Goal: Information Seeking & Learning: Check status

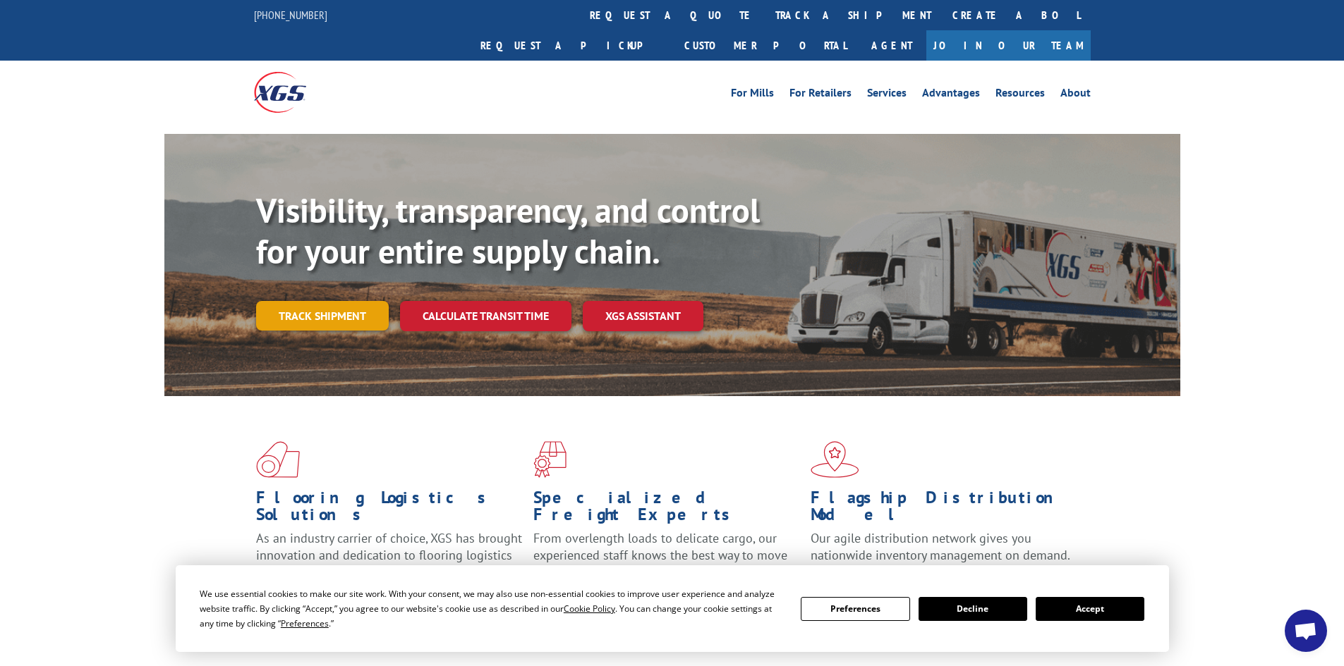
click at [307, 301] on link "Track shipment" at bounding box center [322, 316] width 133 height 30
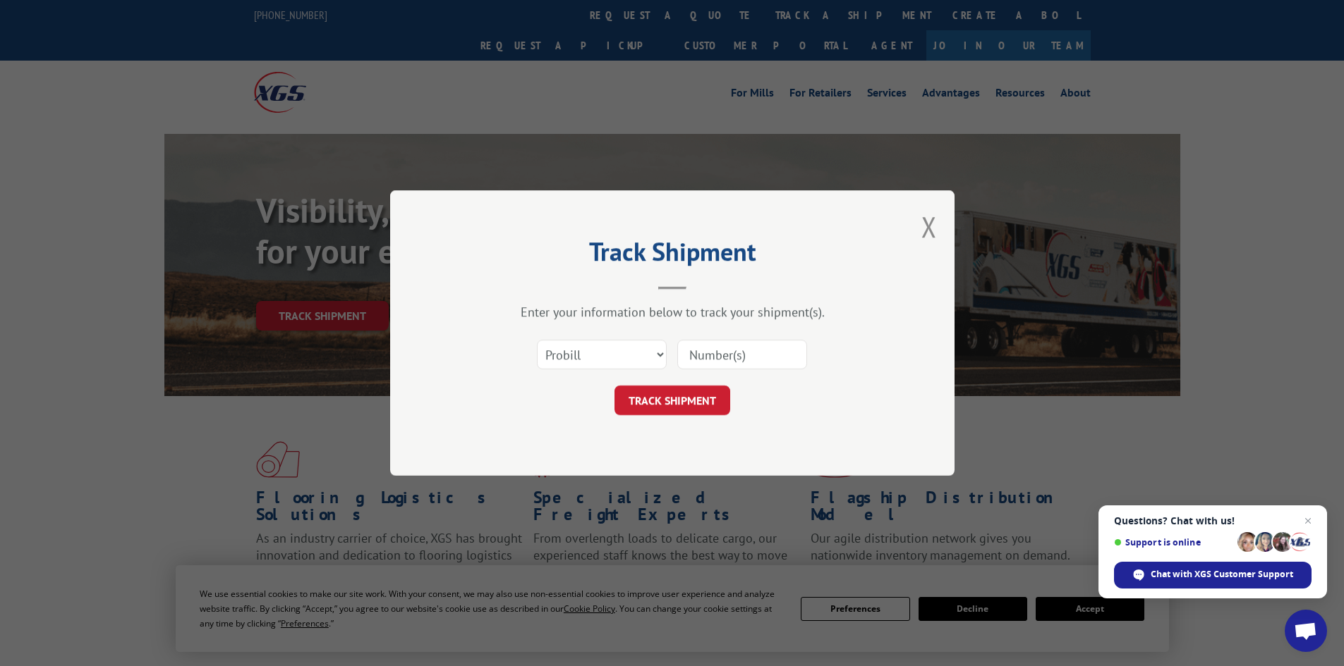
click at [750, 360] on input at bounding box center [742, 355] width 130 height 30
paste input "15969661"
type input "15969661"
click at [660, 400] on button "TRACK SHIPMENT" at bounding box center [672, 401] width 116 height 30
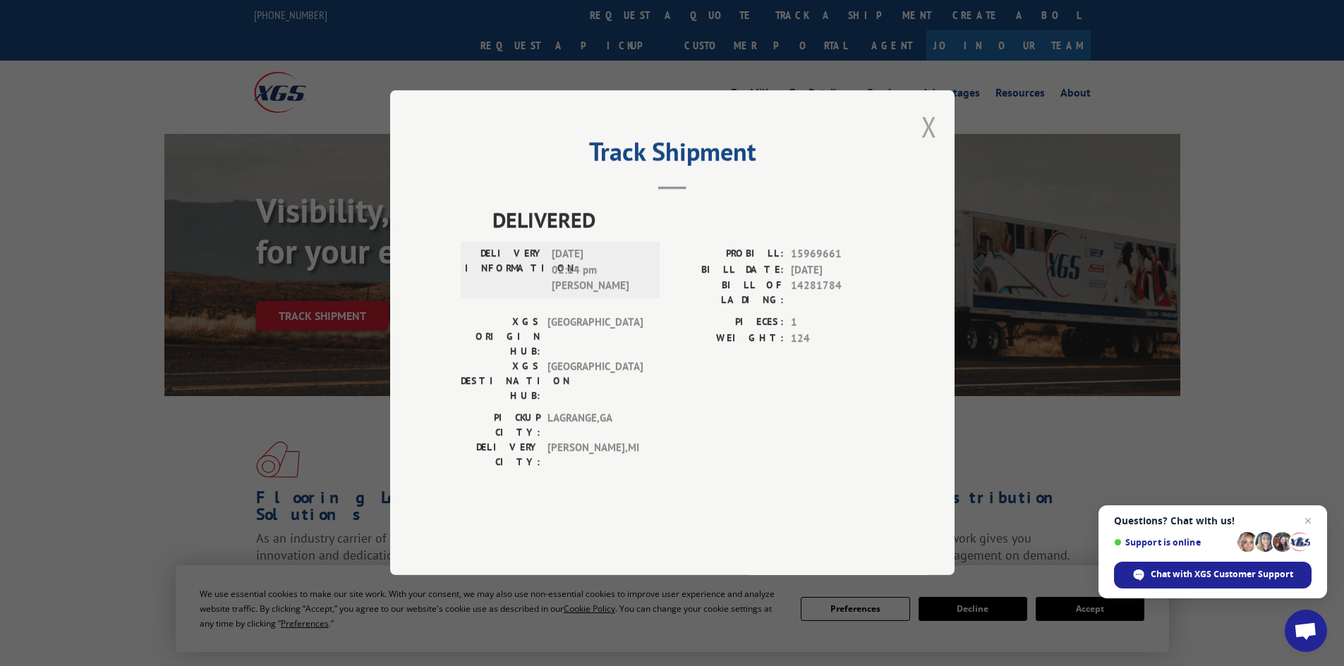
click at [925, 145] on button "Close modal" at bounding box center [929, 126] width 16 height 37
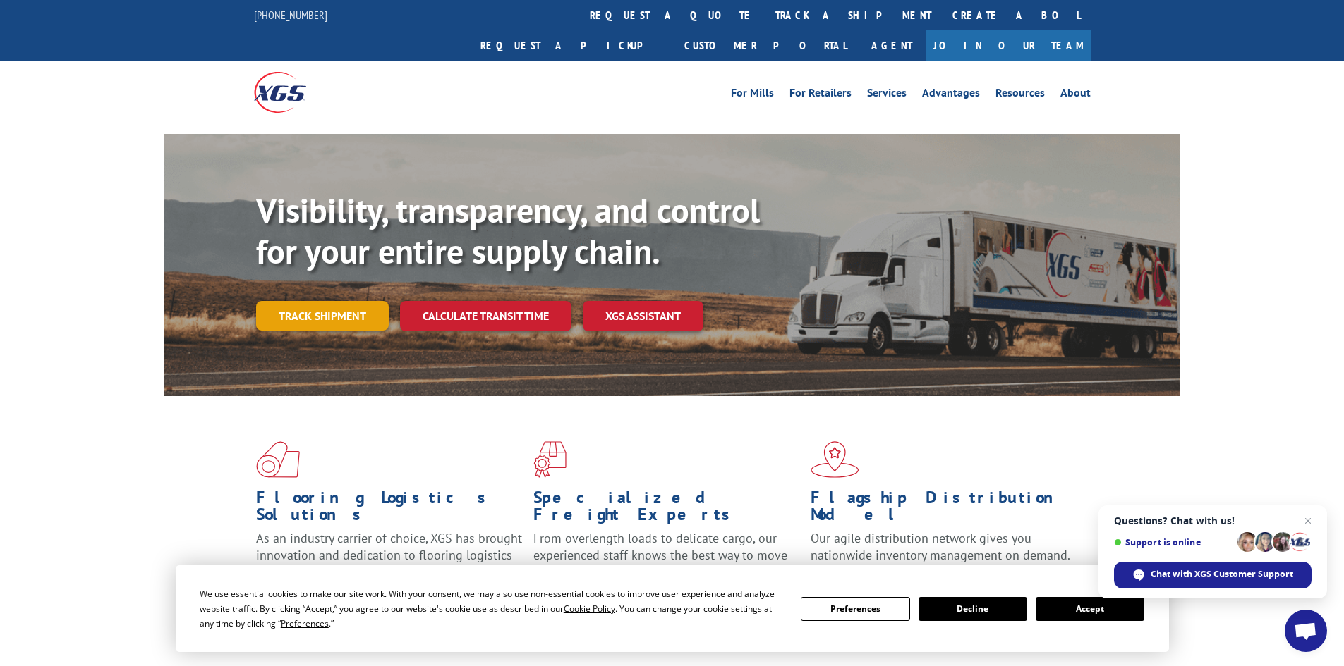
click at [356, 301] on link "Track shipment" at bounding box center [322, 316] width 133 height 30
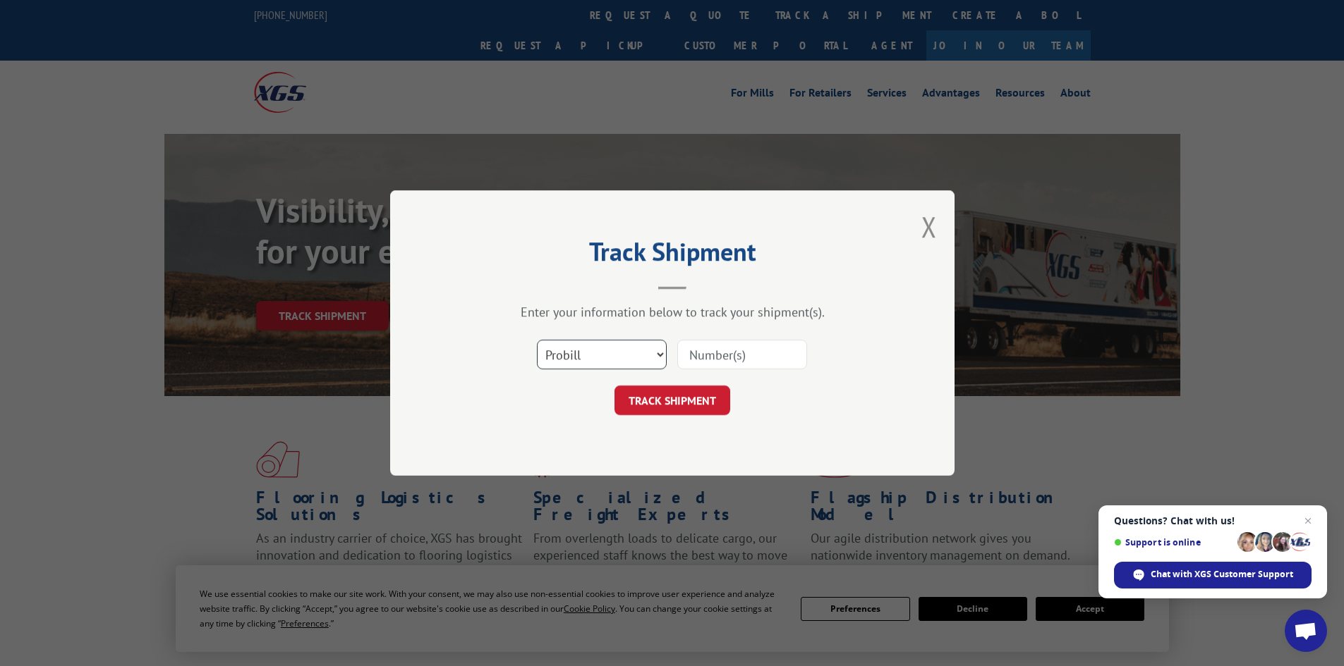
click at [588, 363] on select "Select category... Probill BOL PO" at bounding box center [602, 355] width 130 height 30
select select "po"
click at [537, 340] on select "Select category... Probill BOL PO" at bounding box center [602, 355] width 130 height 30
click at [725, 345] on input at bounding box center [742, 355] width 130 height 30
type input "060305"
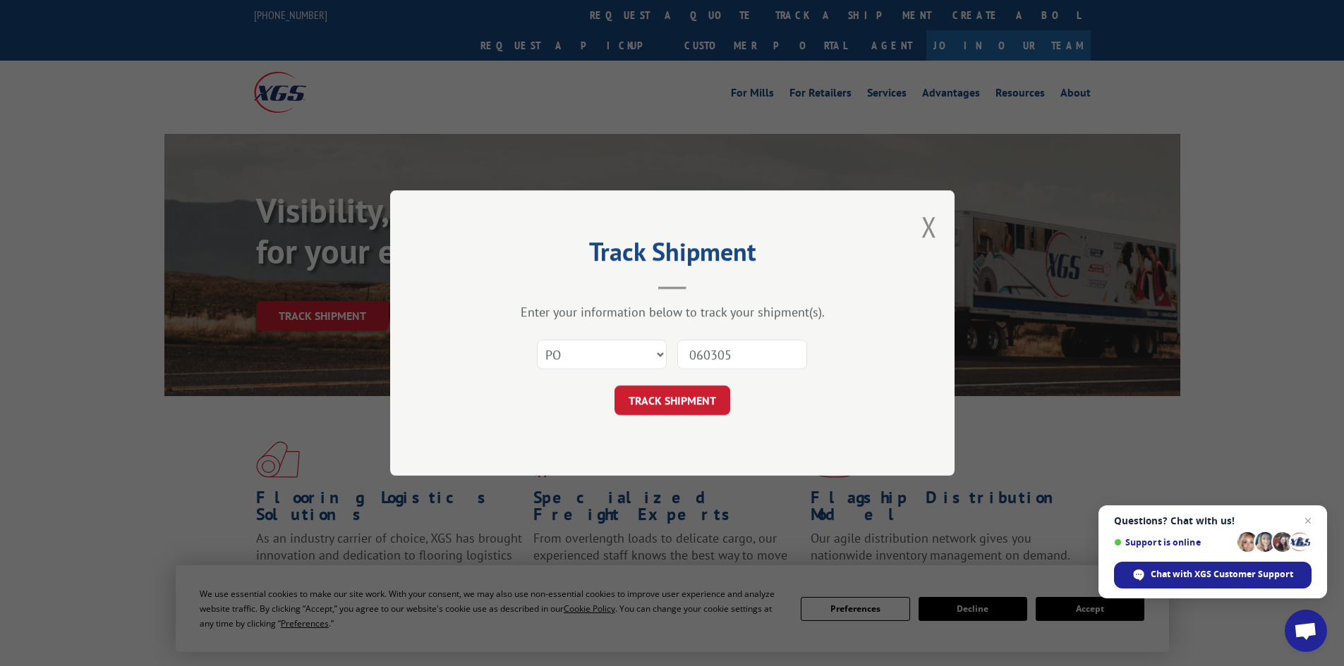
click button "TRACK SHIPMENT" at bounding box center [672, 401] width 116 height 30
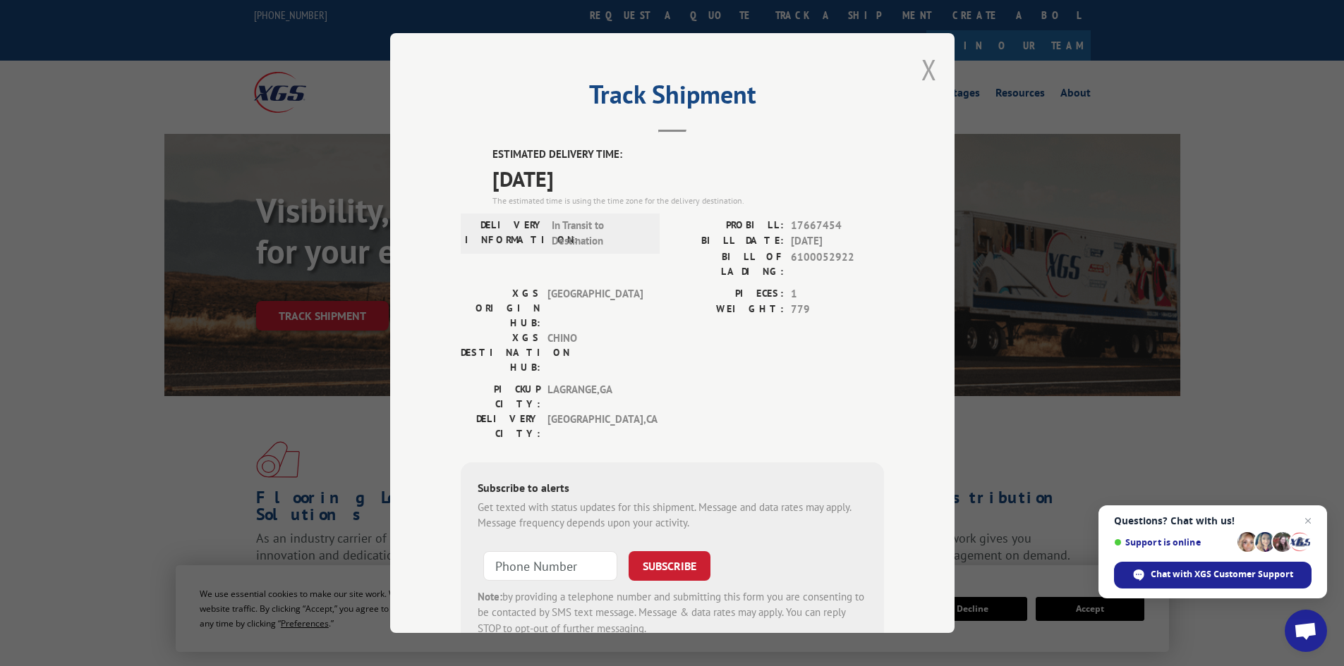
click at [922, 63] on button "Close modal" at bounding box center [929, 69] width 16 height 37
